Goal: Information Seeking & Learning: Learn about a topic

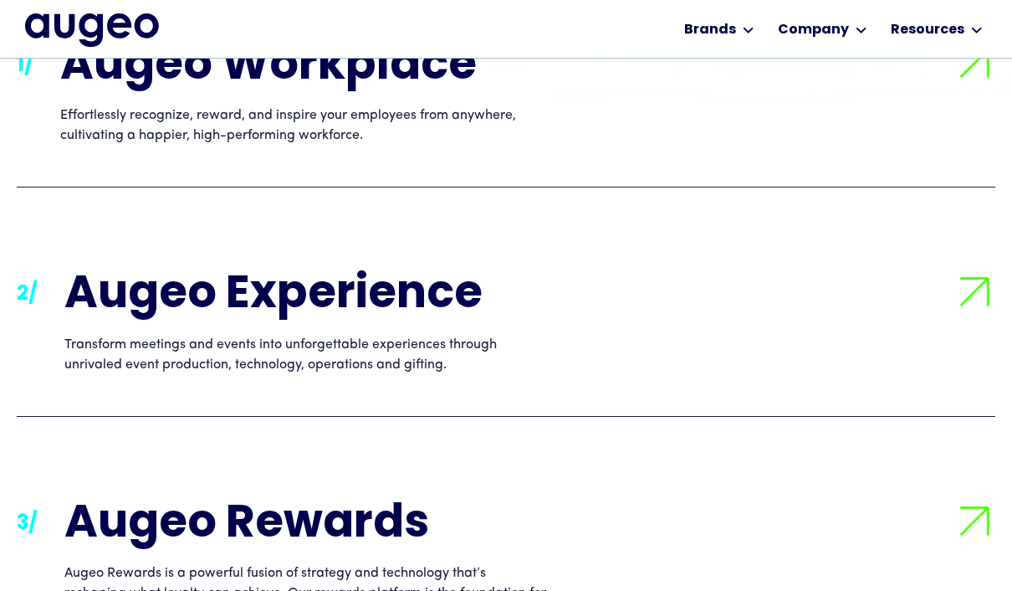
scroll to position [820, 0]
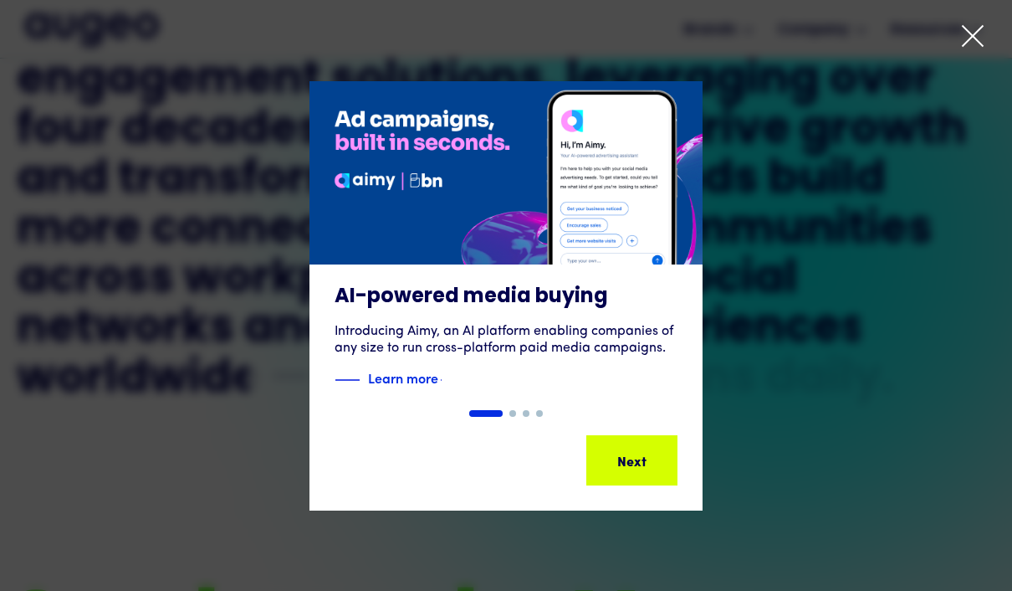
click at [969, 37] on icon at bounding box center [973, 35] width 25 height 25
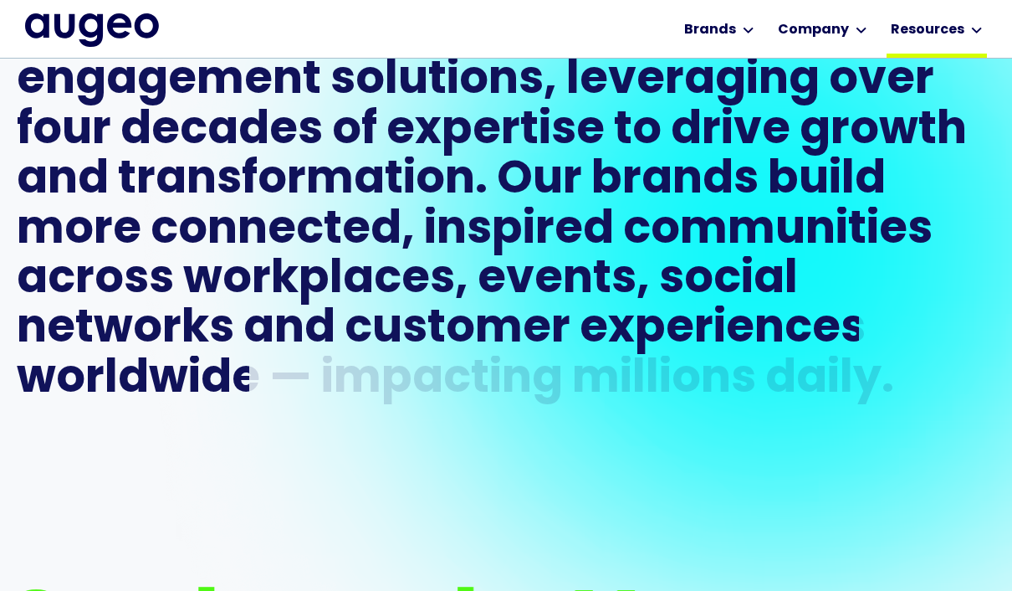
click at [969, 37] on div "Resources" at bounding box center [937, 29] width 100 height 58
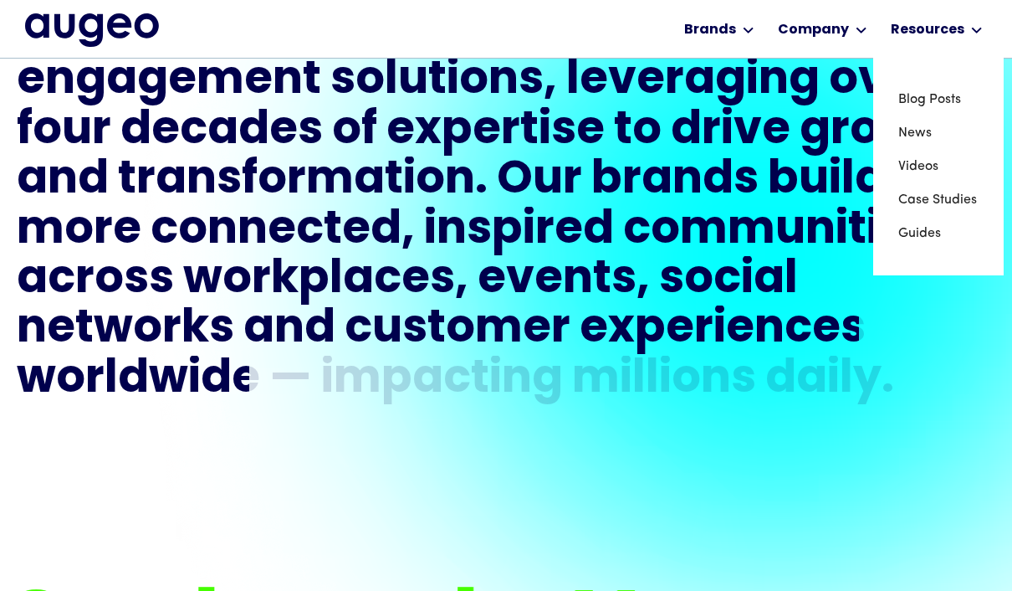
click at [818, 206] on div "build" at bounding box center [827, 180] width 118 height 49
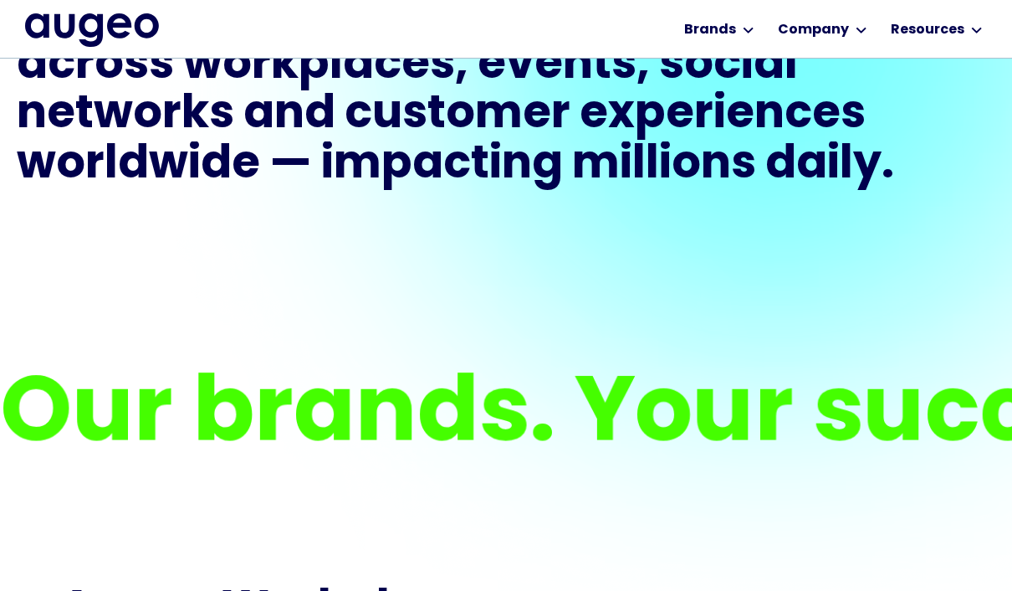
click at [238, 443] on div "Our brands. Your success story." at bounding box center [739, 417] width 1479 height 119
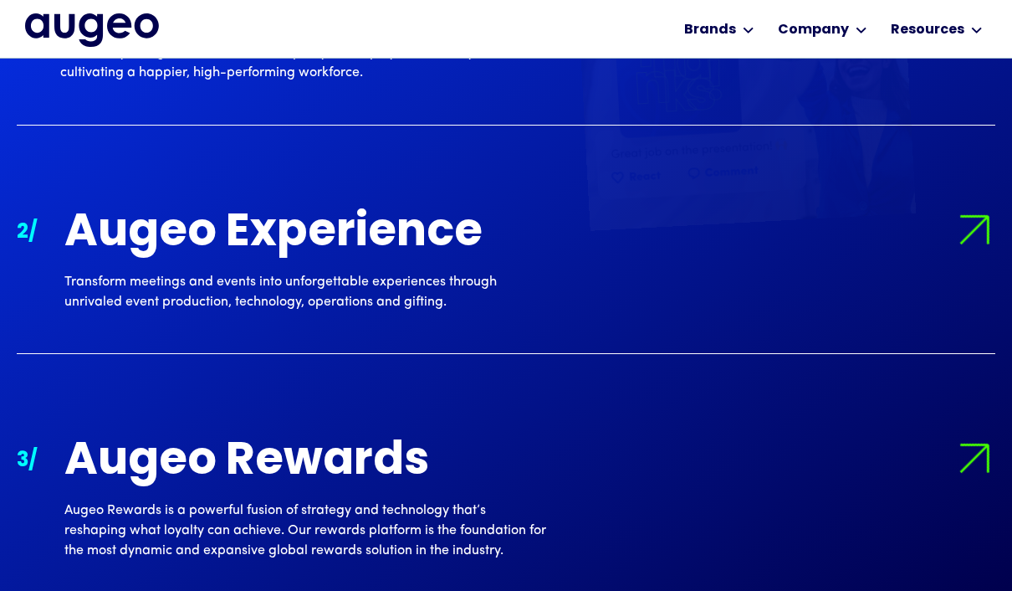
scroll to position [1699, 0]
